Goal: Task Accomplishment & Management: Manage account settings

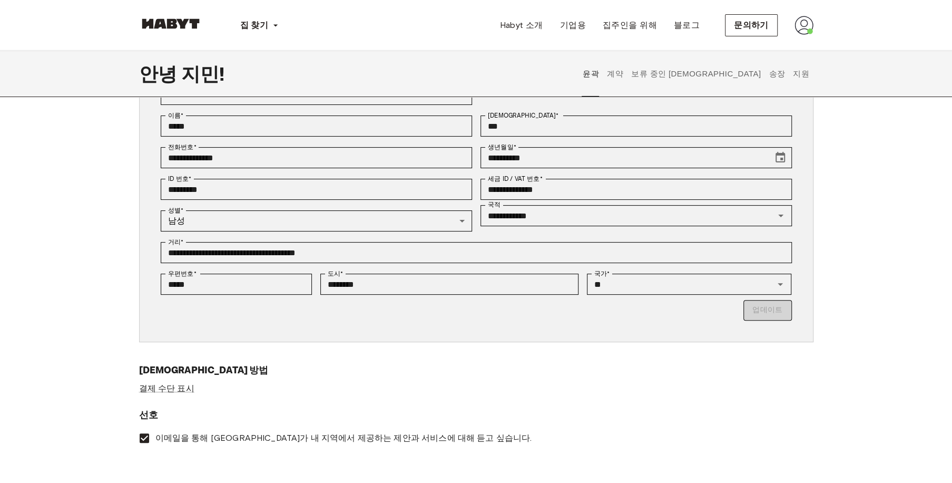
scroll to position [251, 0]
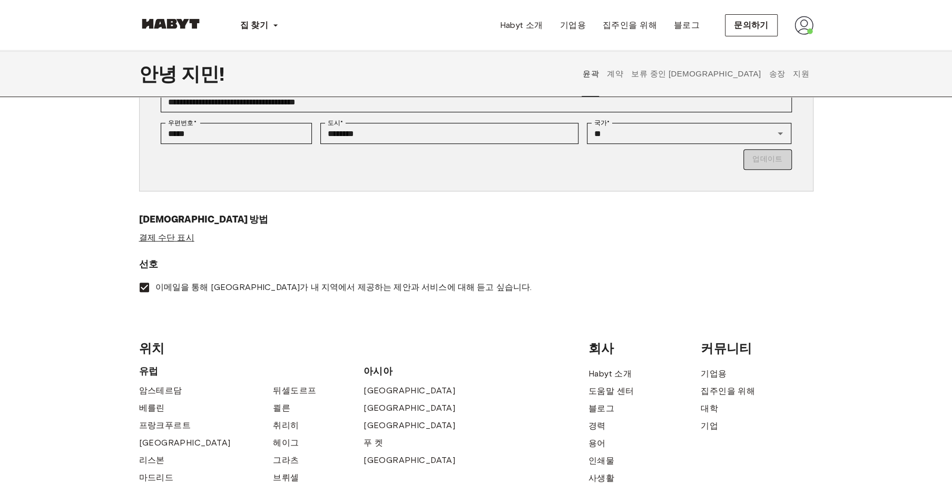
click at [170, 237] on link "결제 수단 표시" at bounding box center [166, 237] width 55 height 11
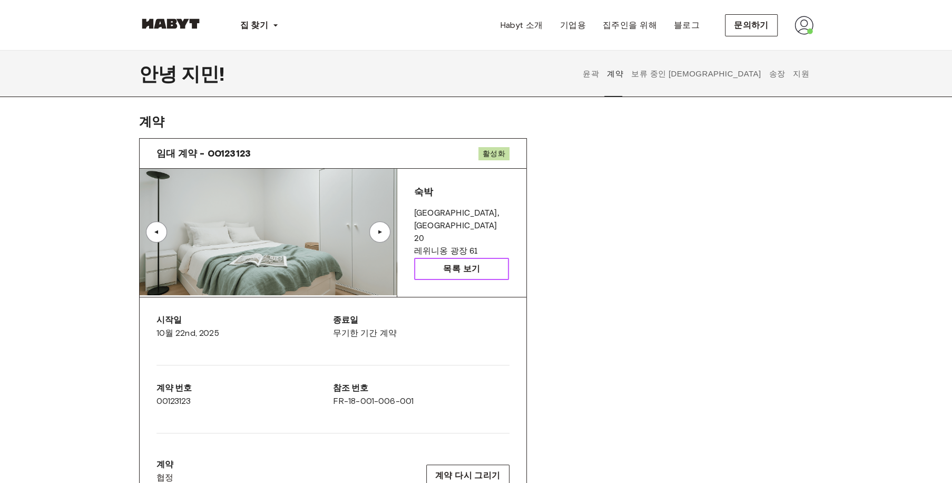
click at [490, 266] on link "목록 보기" at bounding box center [461, 269] width 95 height 22
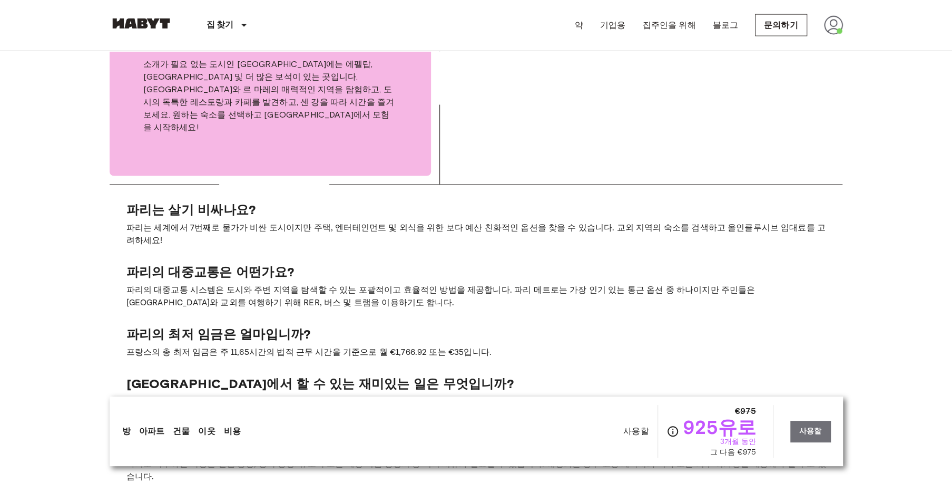
scroll to position [1802, 0]
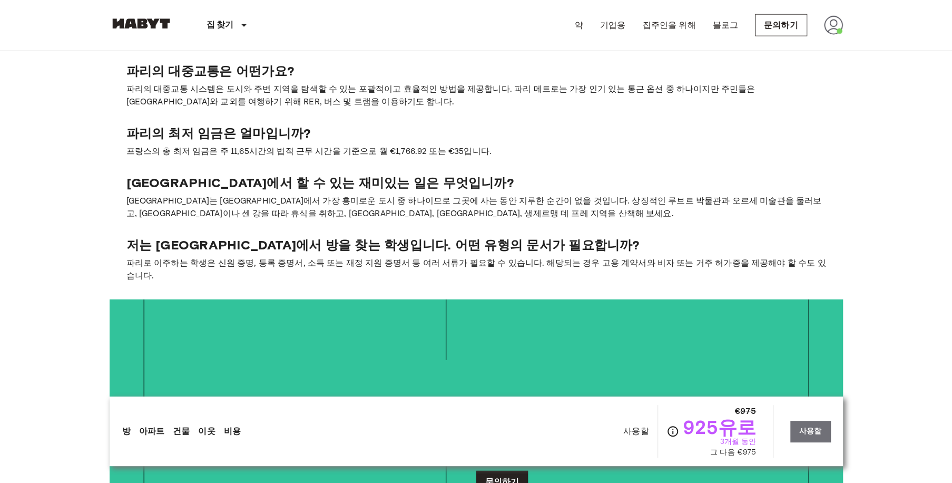
click at [202, 432] on link "이웃" at bounding box center [206, 431] width 17 height 13
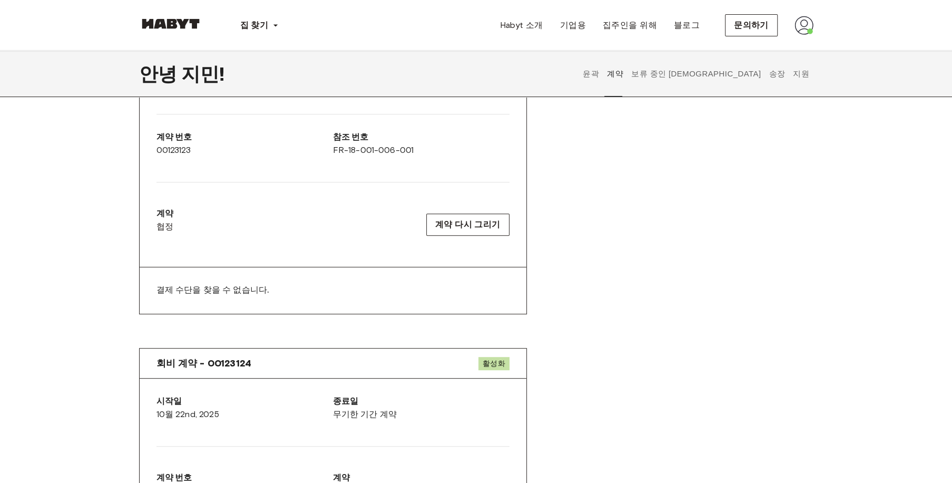
scroll to position [150, 0]
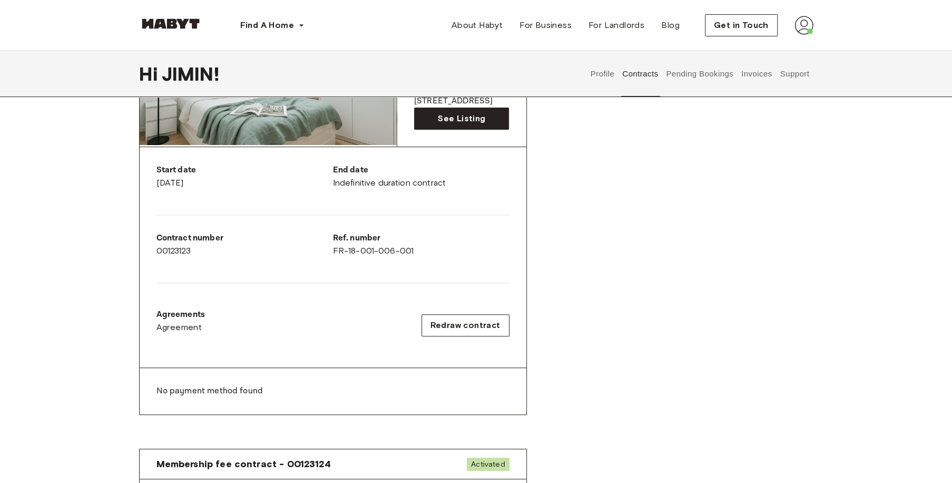
drag, startPoint x: 415, startPoint y: 322, endPoint x: 521, endPoint y: 331, distance: 105.7
click at [521, 333] on div "Start date October 22nd, 2025 End date Indefinitive duration contract Contract …" at bounding box center [333, 257] width 387 height 221
drag, startPoint x: 512, startPoint y: 323, endPoint x: 412, endPoint y: 305, distance: 101.4
click at [417, 320] on div "Start date October 22nd, 2025 End date Indefinitive duration contract Contract …" at bounding box center [333, 257] width 387 height 221
click at [485, 117] on link "See Listing" at bounding box center [461, 118] width 95 height 22
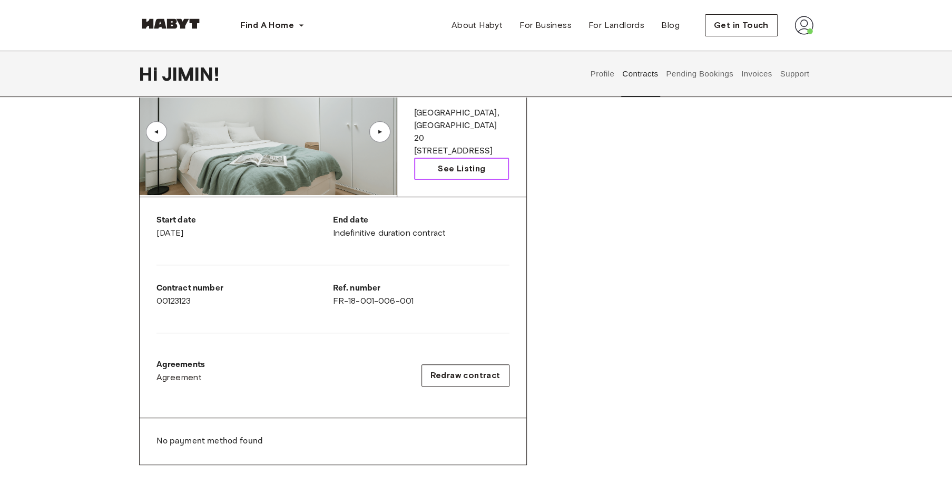
scroll to position [0, 0]
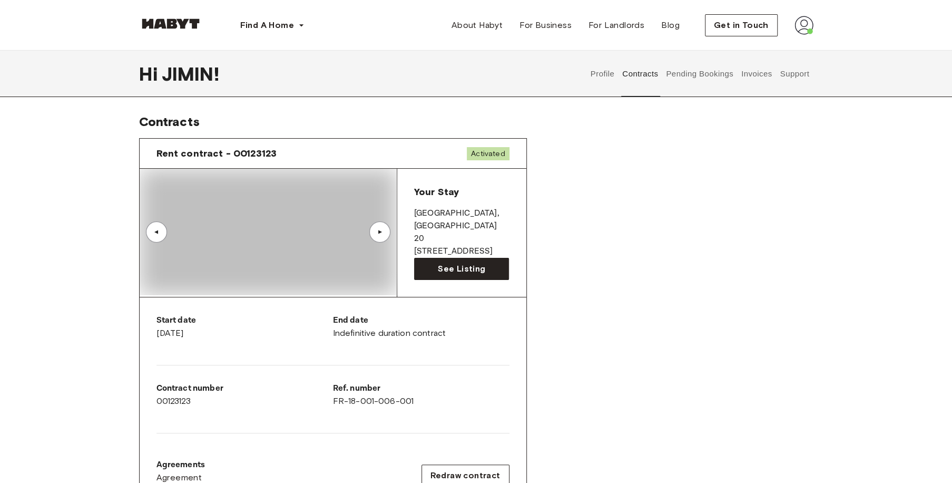
click at [700, 74] on button "Pending Bookings" at bounding box center [700, 74] width 70 height 46
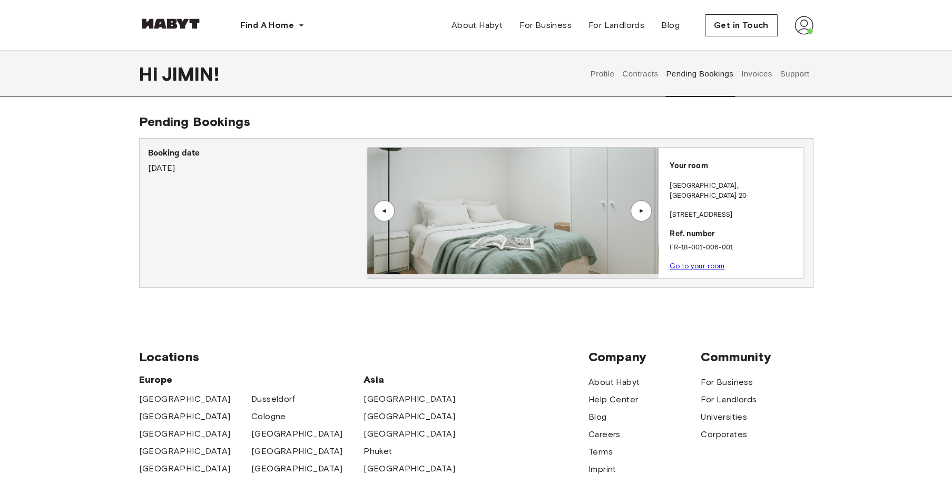
click at [580, 205] on img at bounding box center [512, 211] width 291 height 126
click at [580, 205] on img at bounding box center [511, 211] width 291 height 126
click at [580, 205] on img at bounding box center [512, 211] width 291 height 126
drag, startPoint x: 682, startPoint y: 207, endPoint x: 716, endPoint y: 242, distance: 48.8
click at [716, 242] on div "Your room [GEOGRAPHIC_DATA] , [STREET_ADDRESS]. number FR-18-001-006-001 Go to …" at bounding box center [730, 213] width 145 height 131
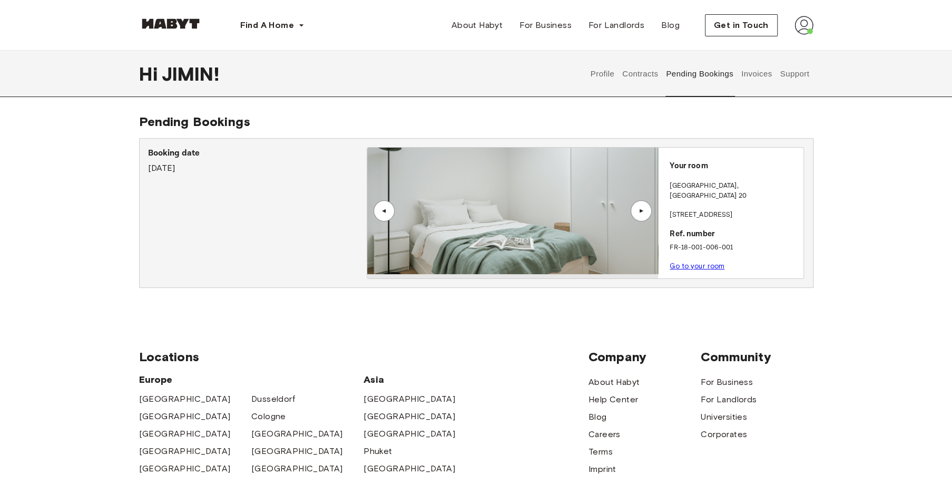
drag, startPoint x: 716, startPoint y: 242, endPoint x: 804, endPoint y: 242, distance: 87.5
click at [804, 242] on div "Booking date [DATE] ▲ ▲ Your room [STREET_ADDRESS]. number FR-18-001-006-001 Go…" at bounding box center [476, 213] width 674 height 150
click at [748, 78] on button "Invoices" at bounding box center [756, 74] width 33 height 46
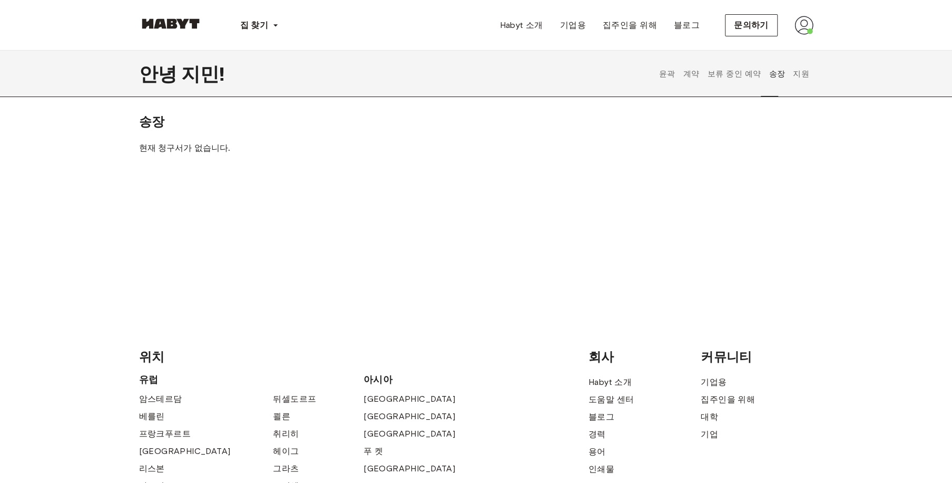
click at [798, 75] on button "지원" at bounding box center [801, 74] width 19 height 46
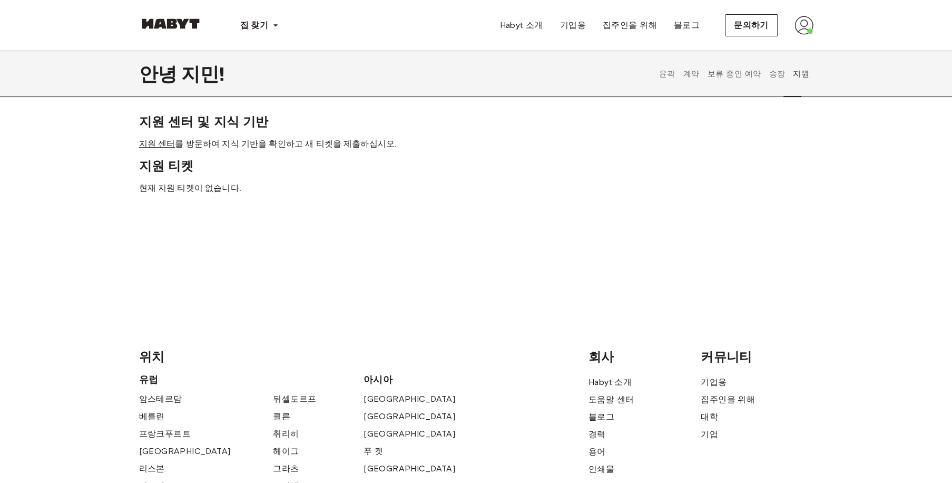
click at [156, 145] on link "지원 센터" at bounding box center [157, 144] width 36 height 10
